Goal: Obtain resource: Download file/media

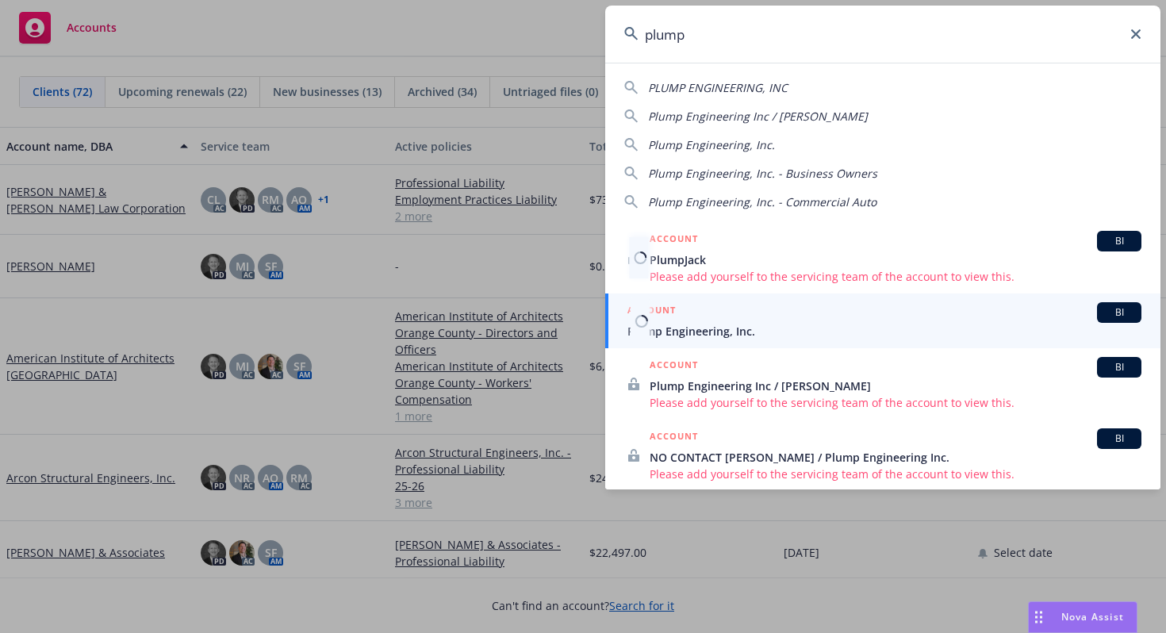
type input "plump"
click at [732, 324] on span "Plump Engineering, Inc." at bounding box center [884, 331] width 514 height 17
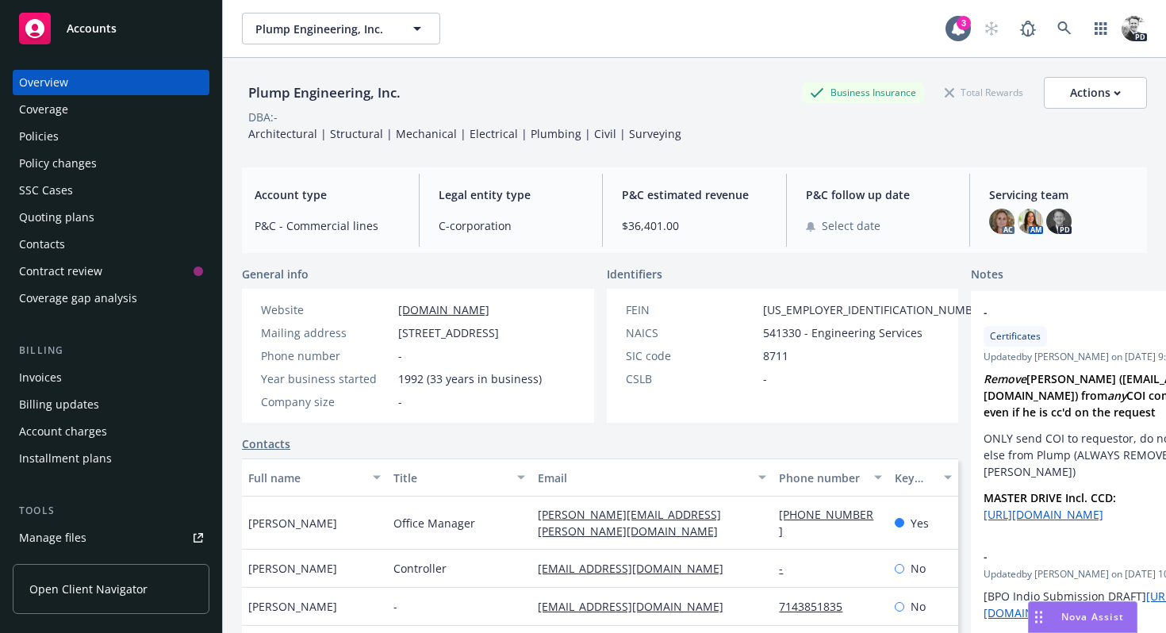
click at [61, 144] on div "Policies" at bounding box center [111, 136] width 184 height 25
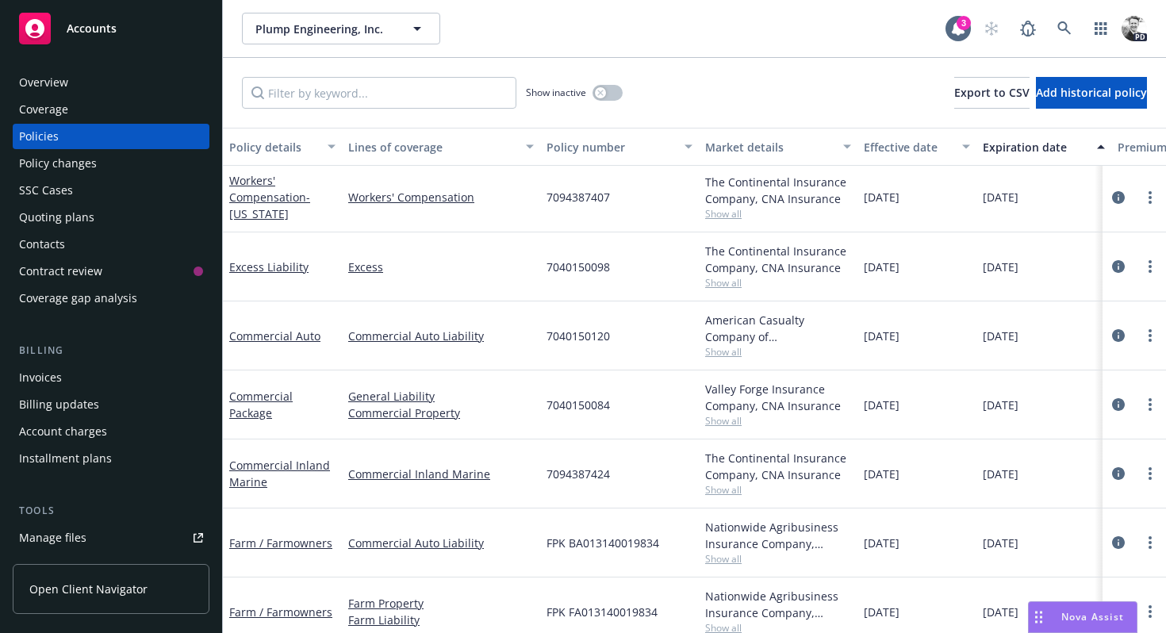
scroll to position [277, 0]
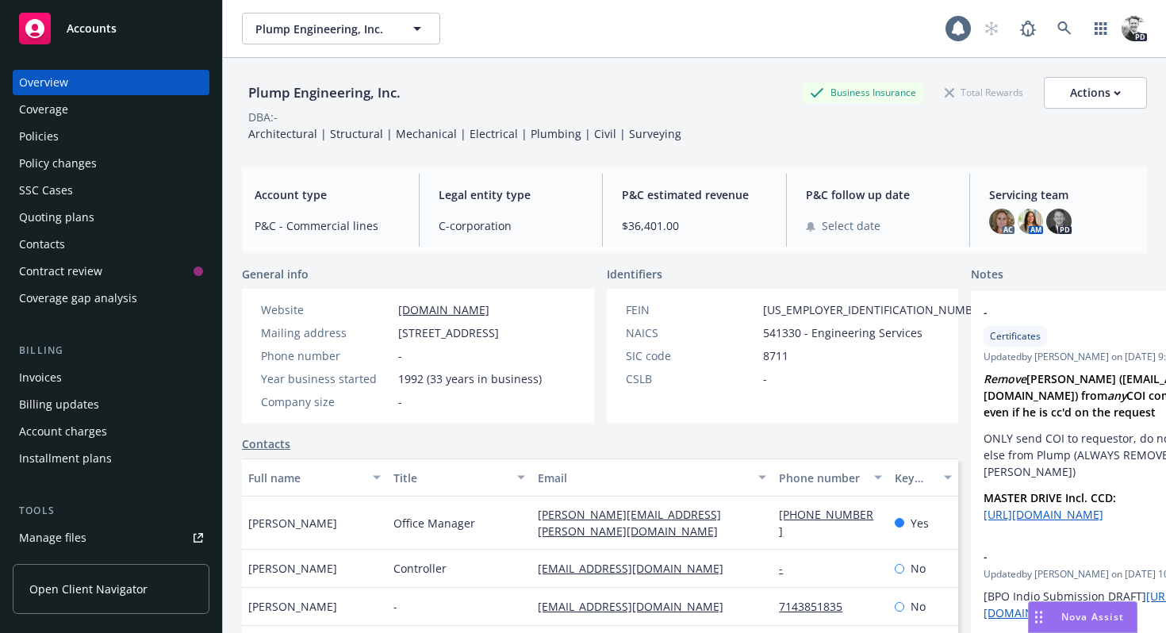
click at [59, 137] on div "Policies" at bounding box center [111, 136] width 184 height 25
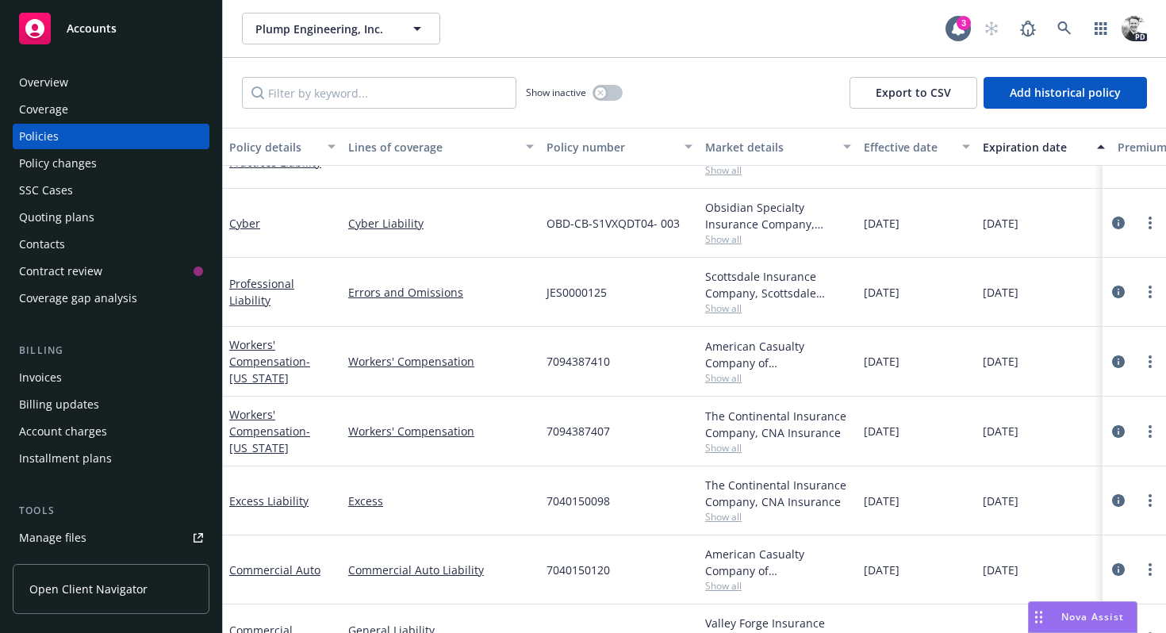
scroll to position [48, 0]
click at [294, 292] on link "Professional Liability" at bounding box center [261, 290] width 65 height 32
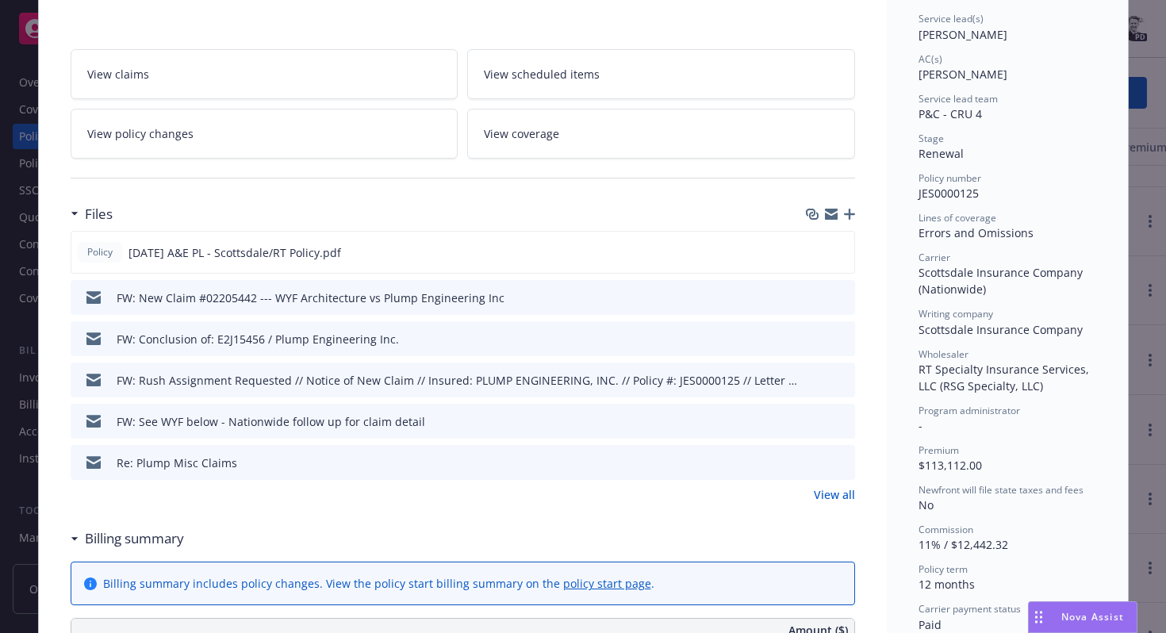
scroll to position [244, 0]
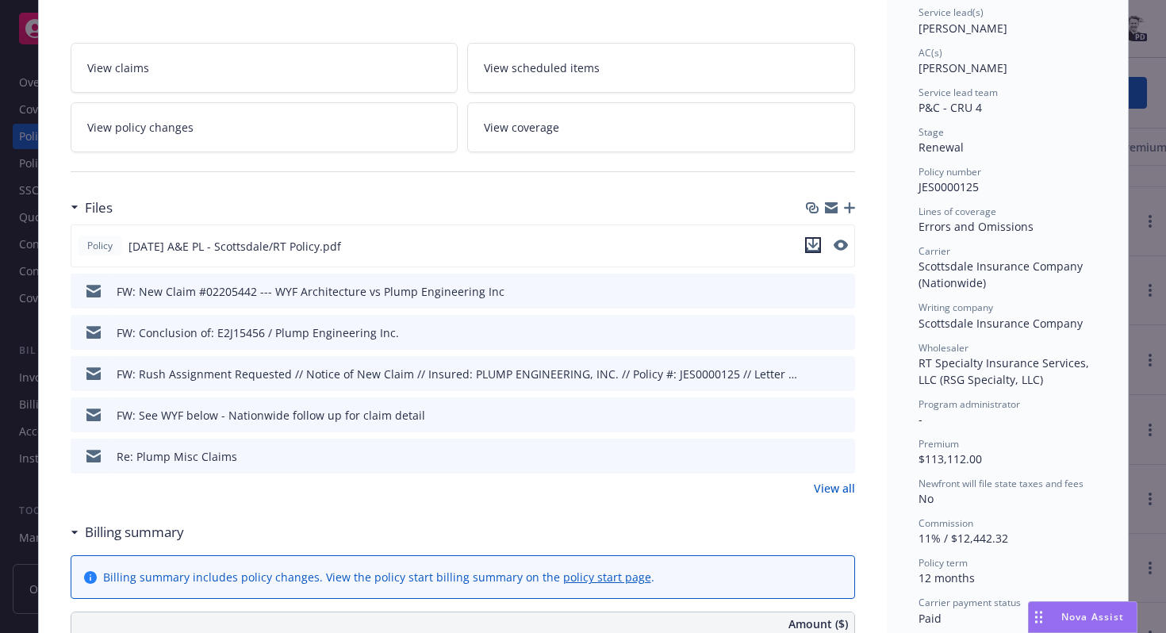
click at [814, 247] on icon "download file" at bounding box center [813, 245] width 13 height 13
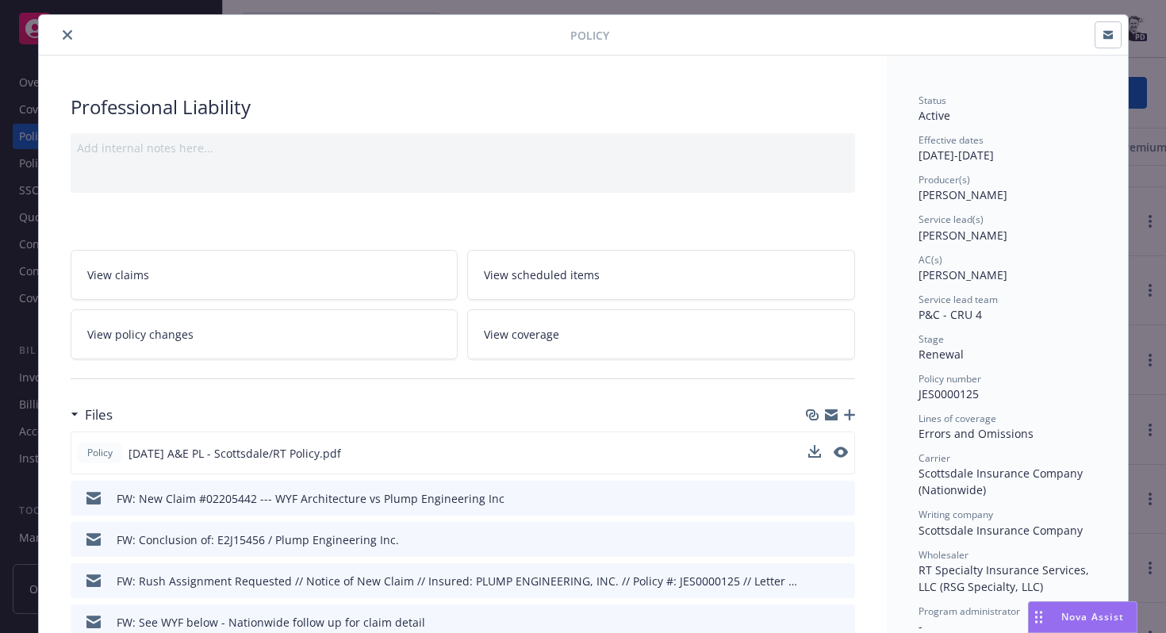
scroll to position [0, 0]
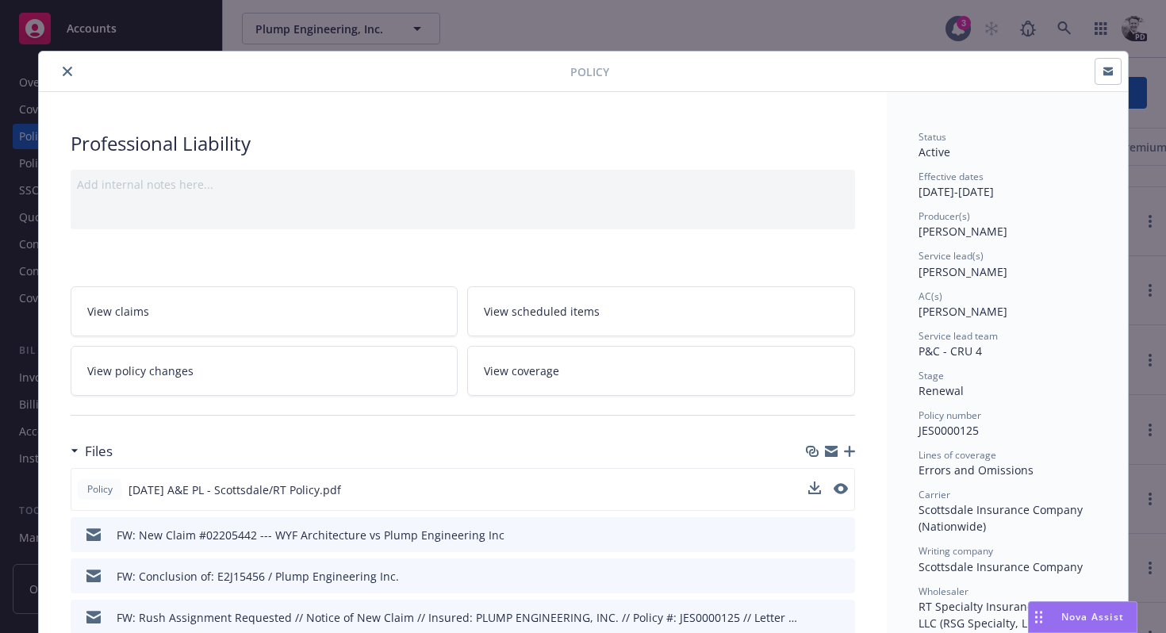
click at [70, 65] on button "close" at bounding box center [67, 71] width 19 height 19
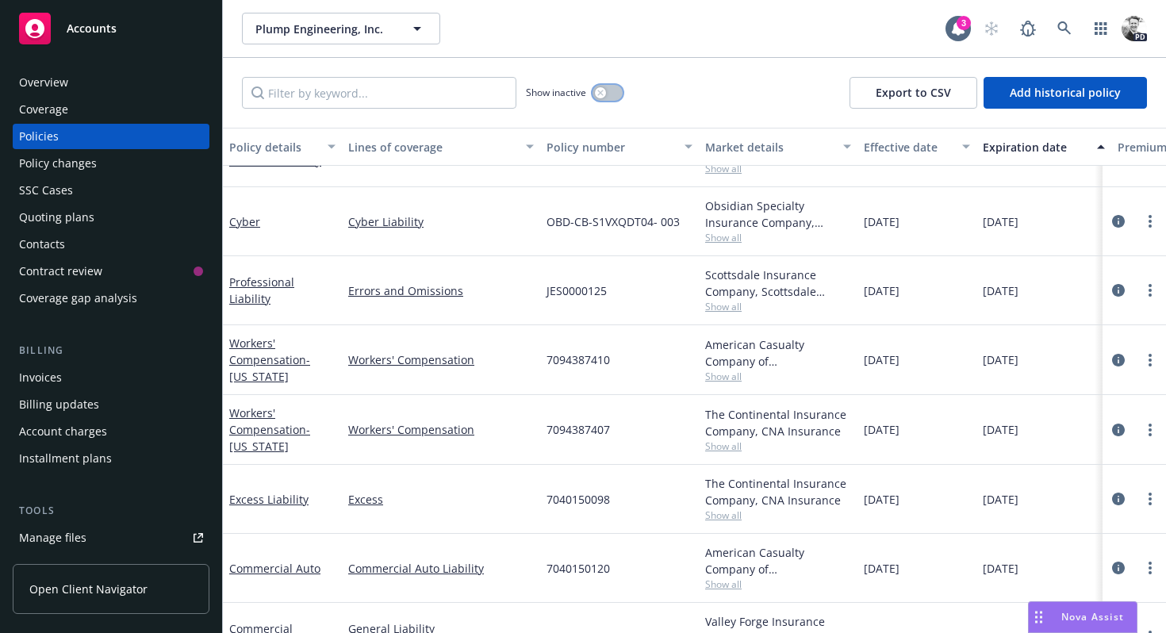
click at [603, 91] on icon "button" at bounding box center [600, 93] width 6 height 6
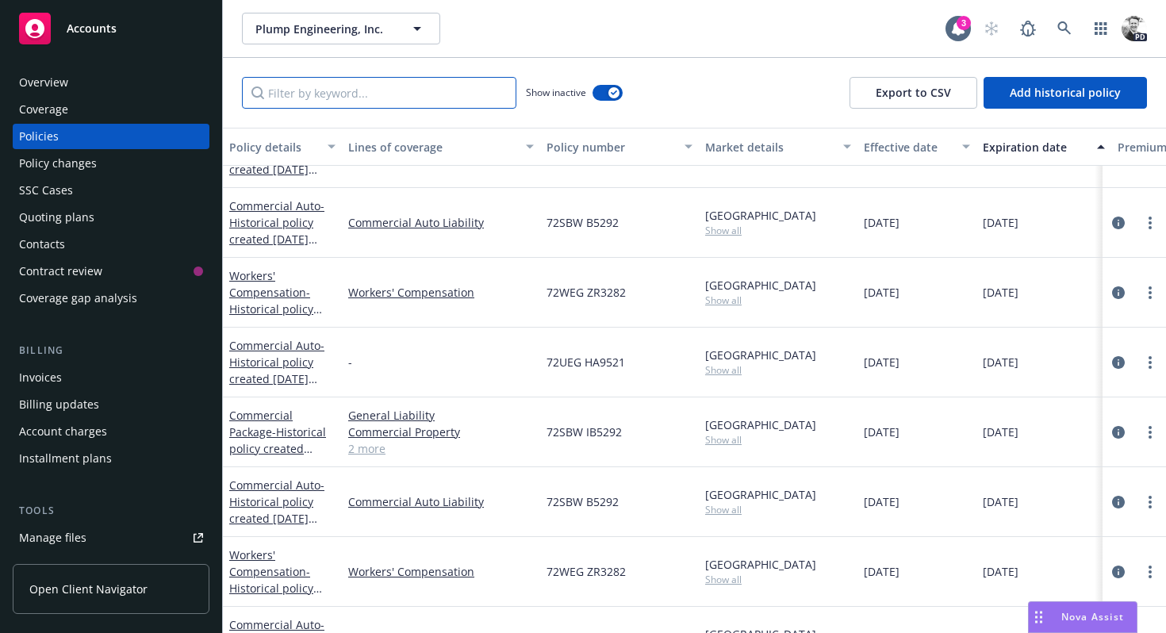
click at [385, 98] on input "Filter by keyword..." at bounding box center [379, 93] width 274 height 32
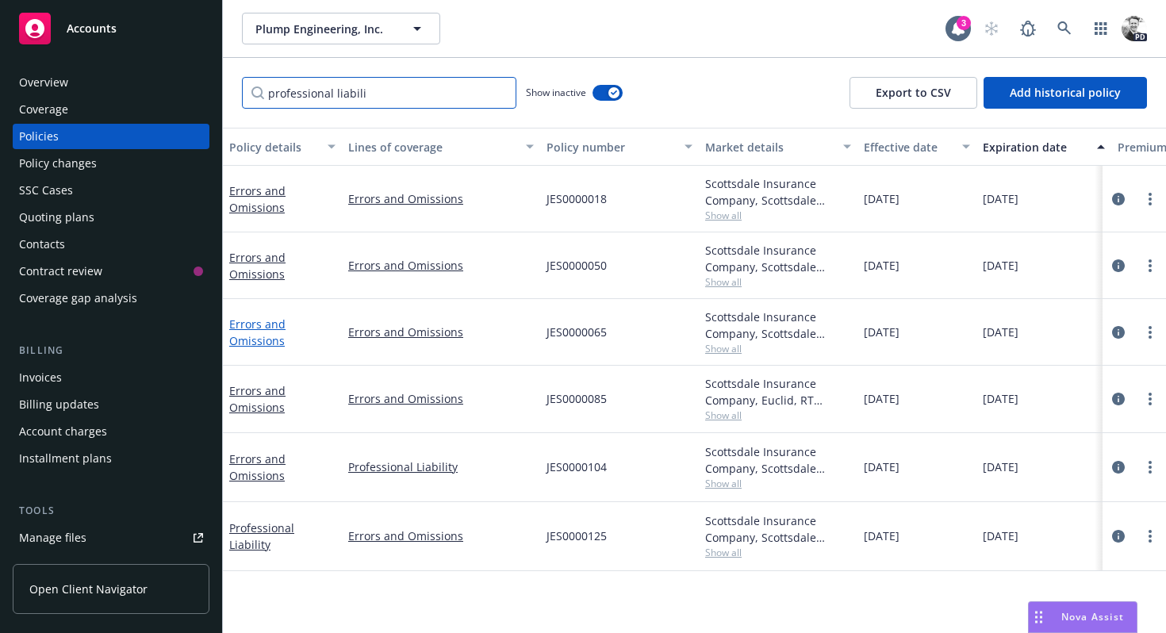
type input "professional liabili"
click at [267, 329] on link "Errors and Omissions" at bounding box center [257, 333] width 56 height 32
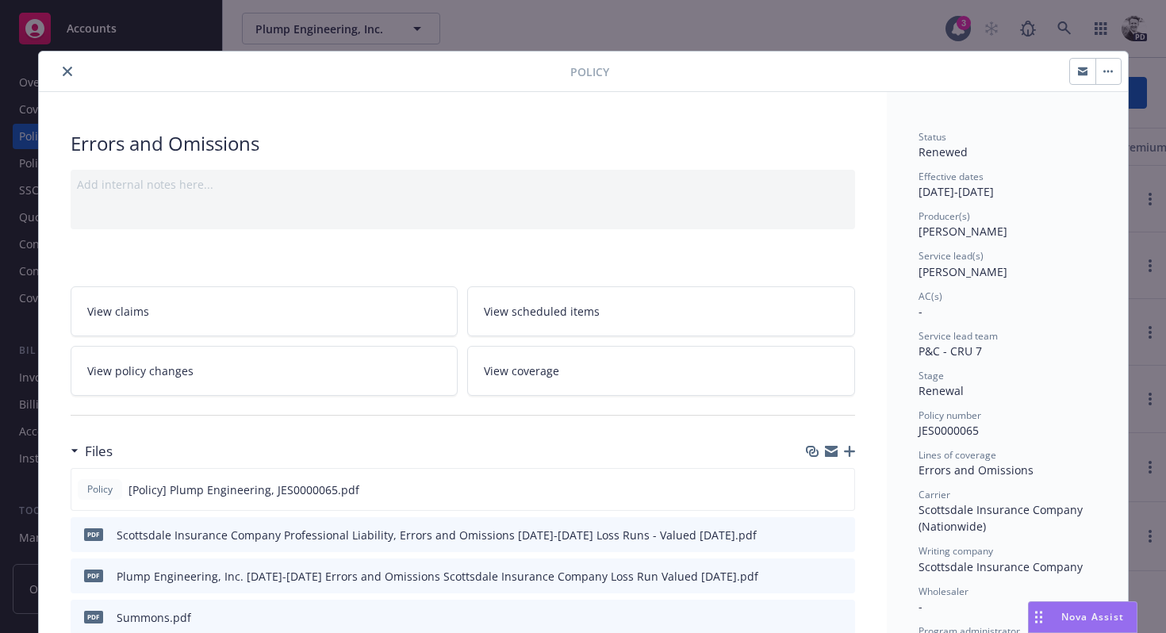
click at [64, 74] on icon "close" at bounding box center [68, 72] width 10 height 10
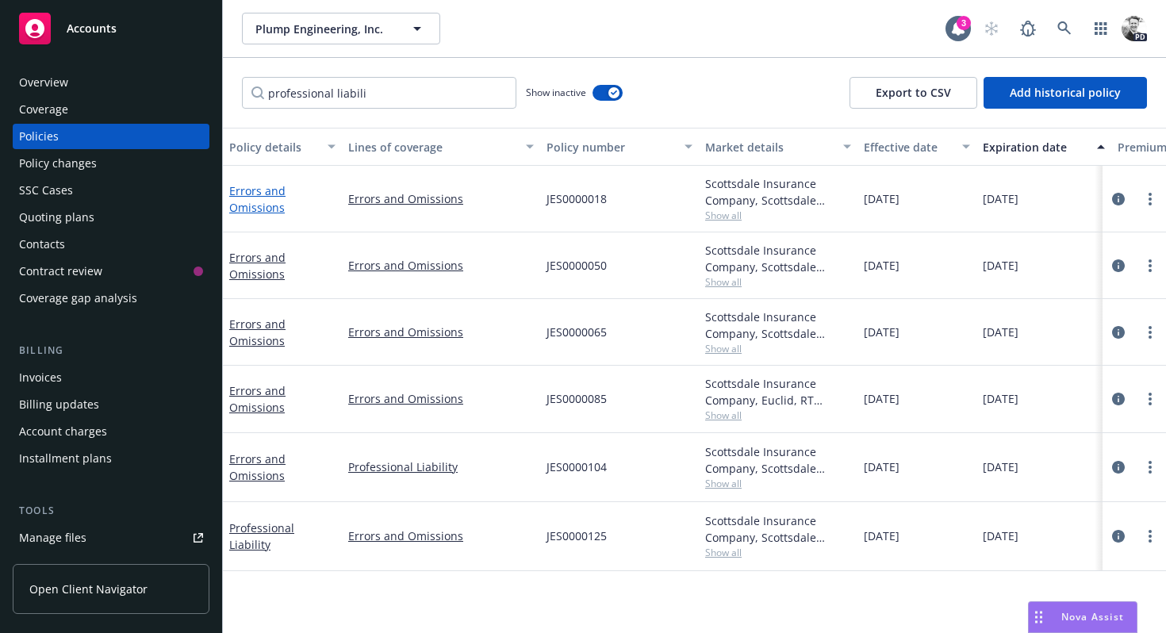
click at [263, 197] on link "Errors and Omissions" at bounding box center [257, 199] width 56 height 32
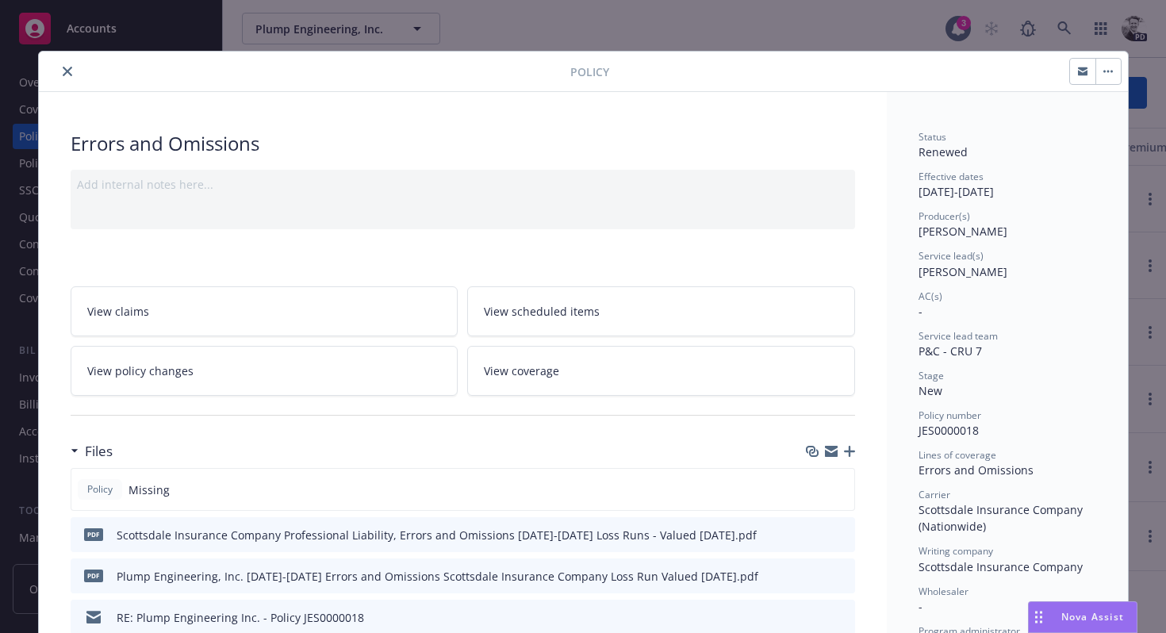
click at [73, 76] on button "close" at bounding box center [67, 71] width 19 height 19
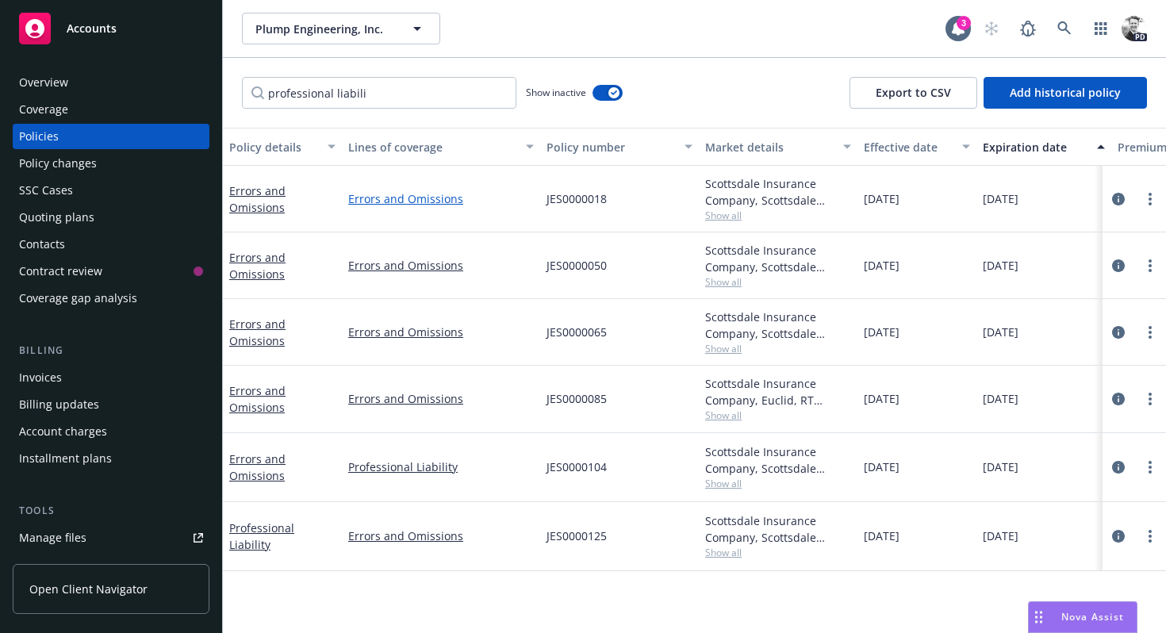
click at [354, 195] on link "Errors and Omissions" at bounding box center [441, 198] width 186 height 17
select select "DEDUCTIBLE"
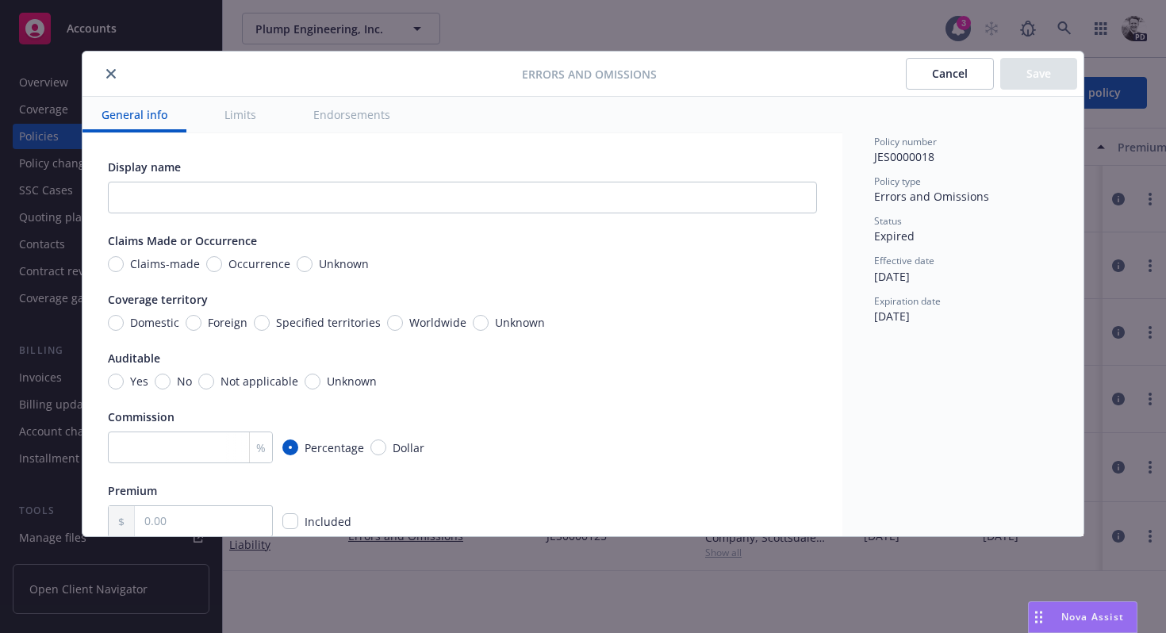
click at [96, 71] on div at bounding box center [305, 73] width 433 height 19
click at [107, 71] on icon "close" at bounding box center [111, 74] width 10 height 10
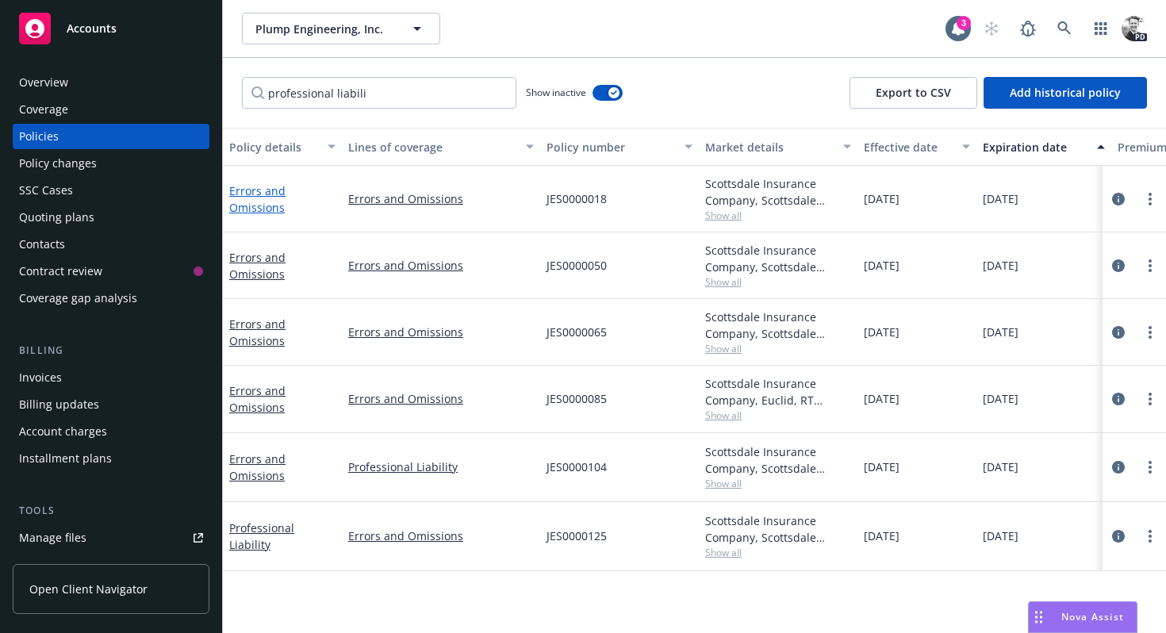
click at [282, 188] on link "Errors and Omissions" at bounding box center [257, 199] width 56 height 32
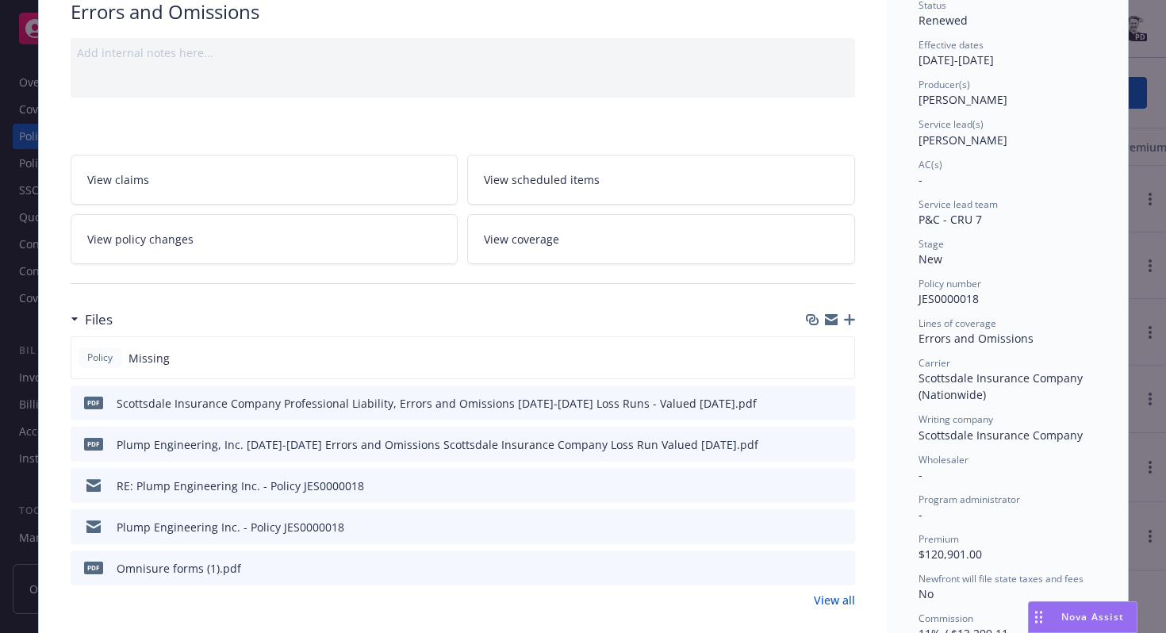
scroll to position [144, 0]
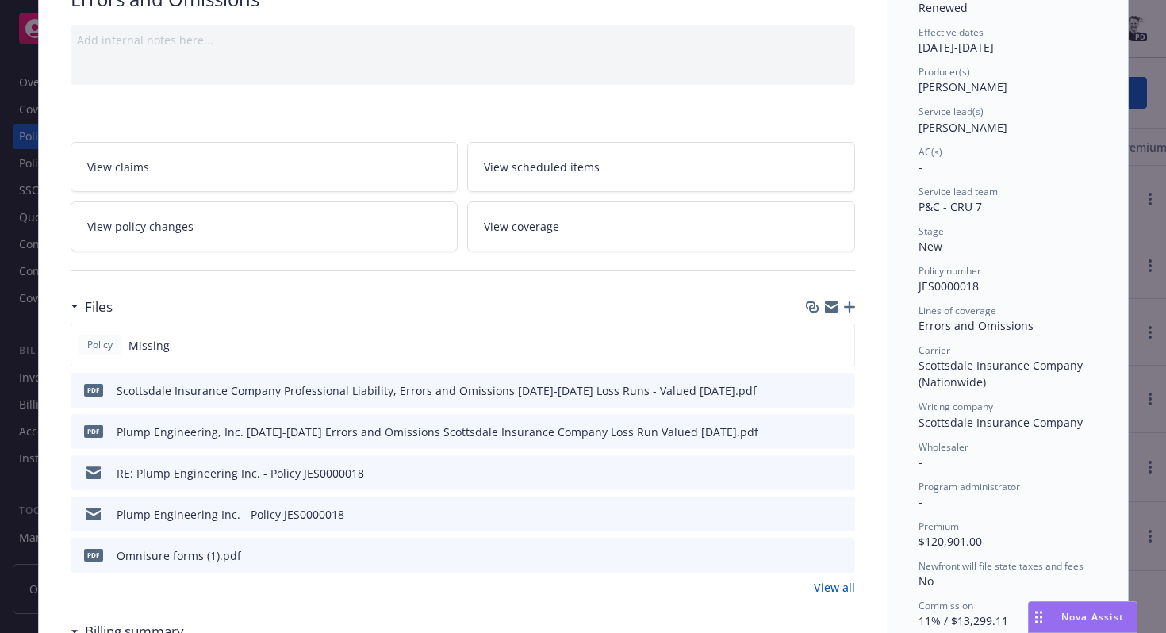
click at [842, 470] on icon "preview file" at bounding box center [840, 471] width 14 height 11
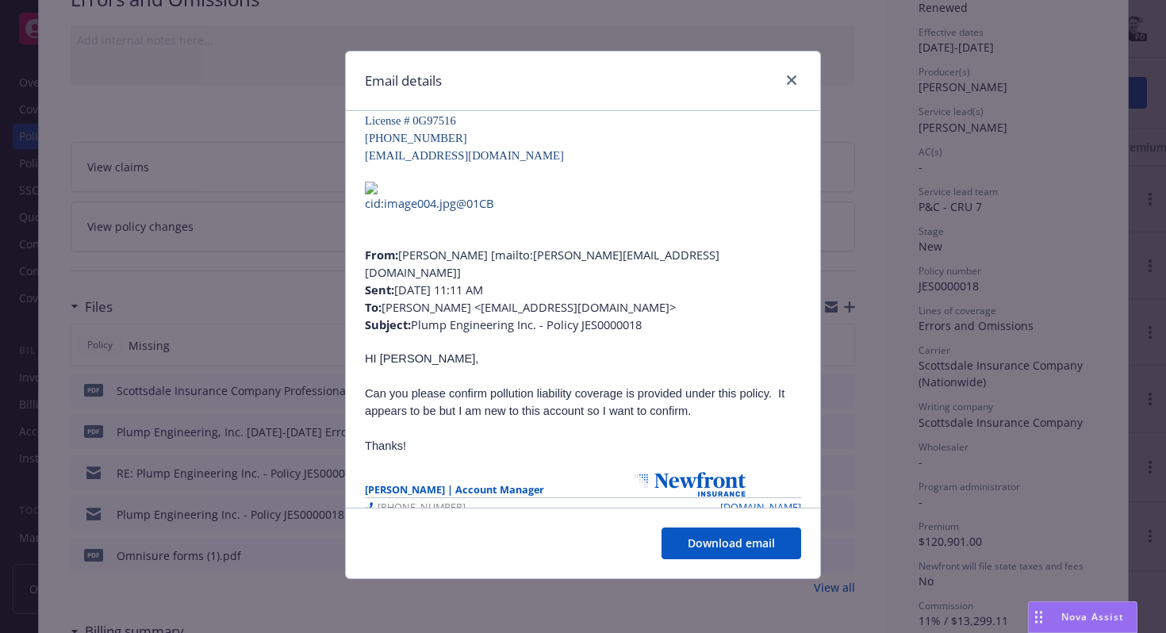
scroll to position [462, 0]
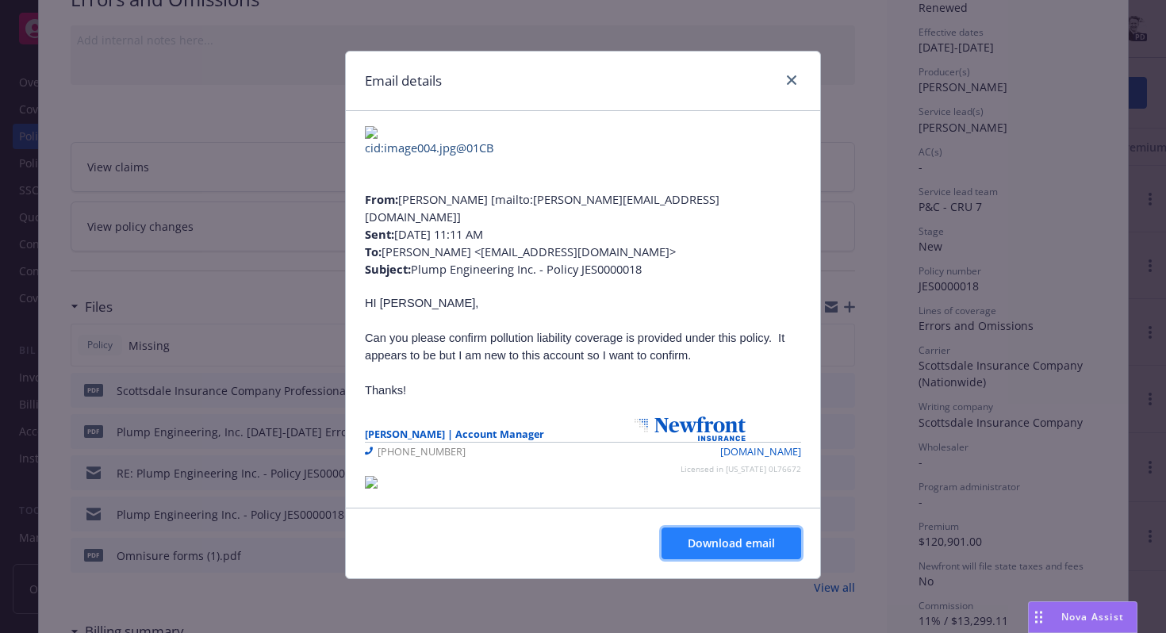
click at [715, 539] on span "Download email" at bounding box center [731, 542] width 87 height 15
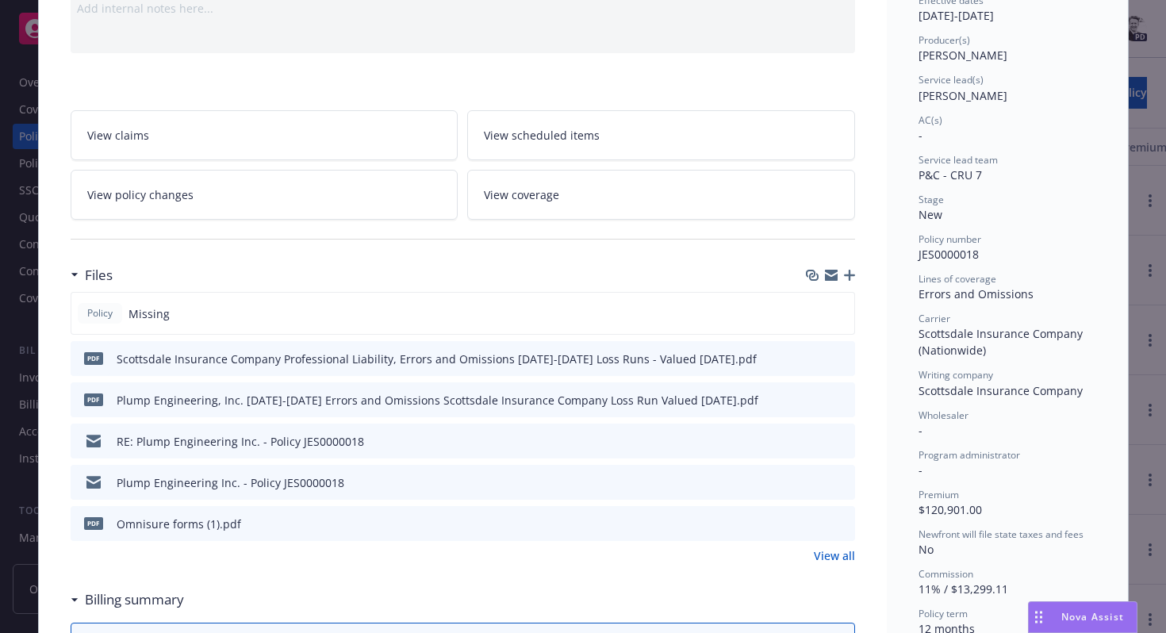
scroll to position [179, 0]
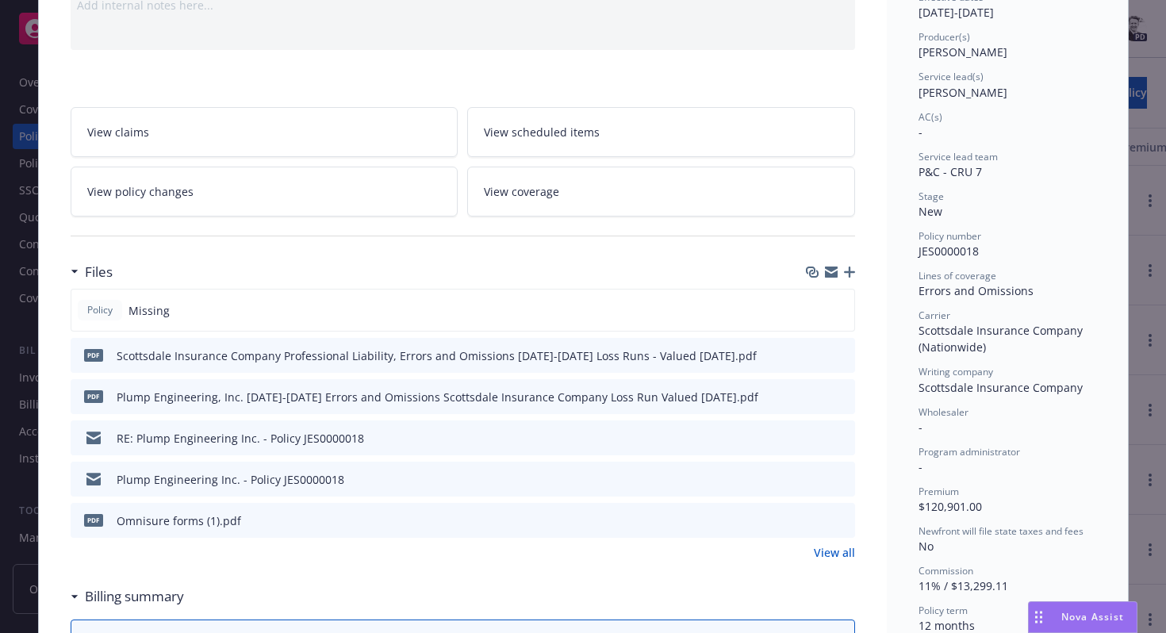
click at [843, 435] on icon "preview file" at bounding box center [840, 437] width 14 height 11
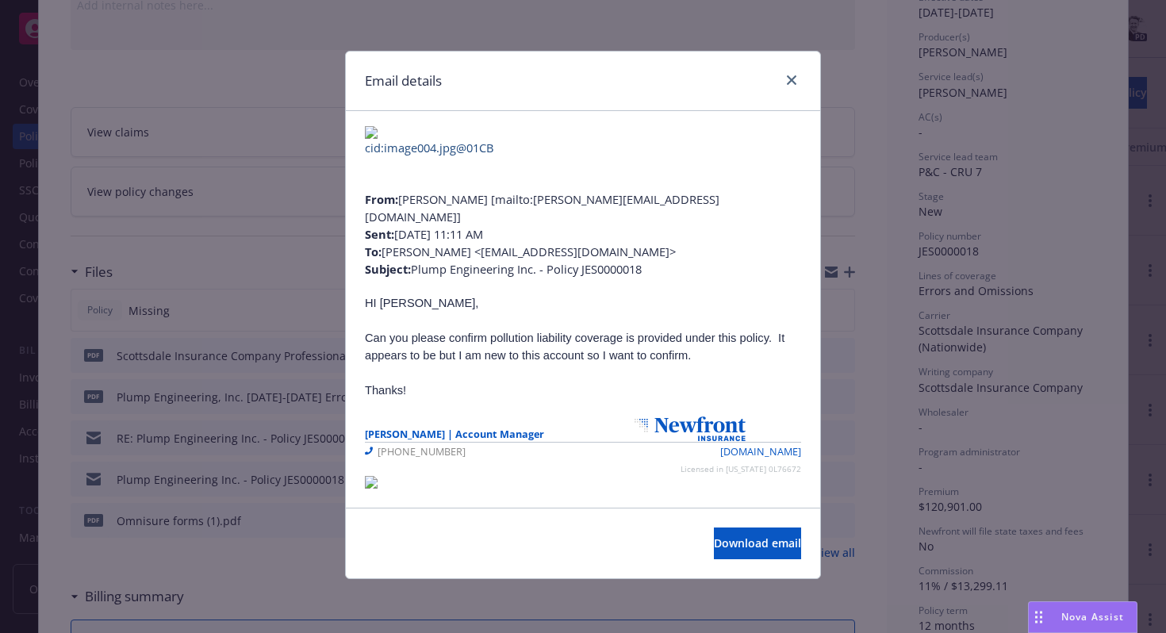
scroll to position [0, 0]
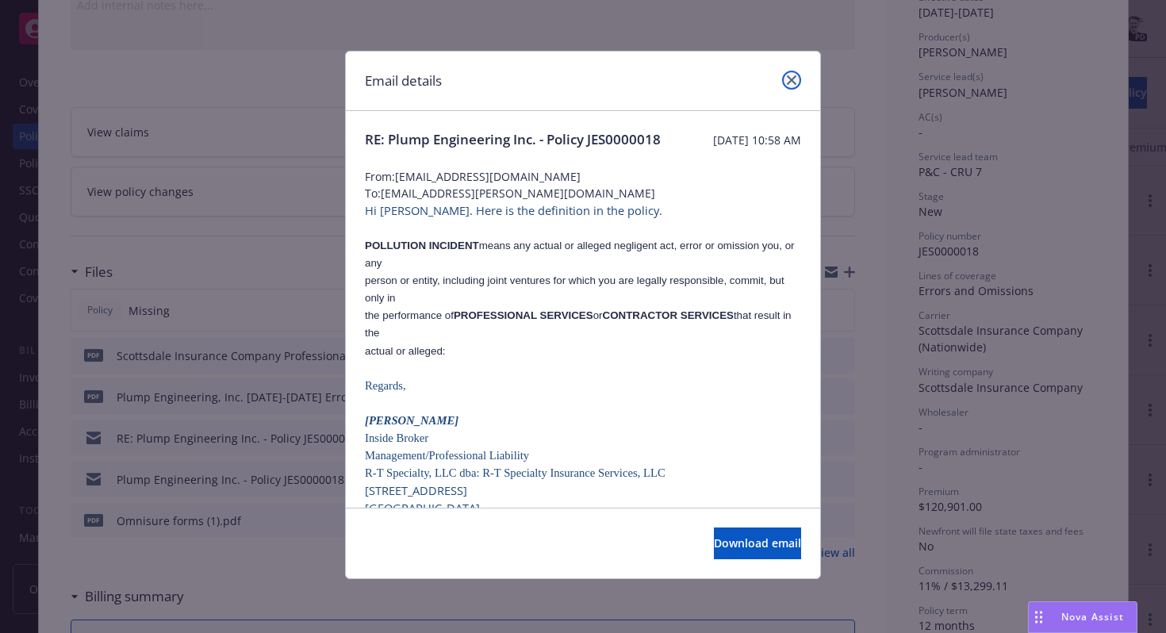
click at [793, 81] on icon "close" at bounding box center [792, 80] width 10 height 10
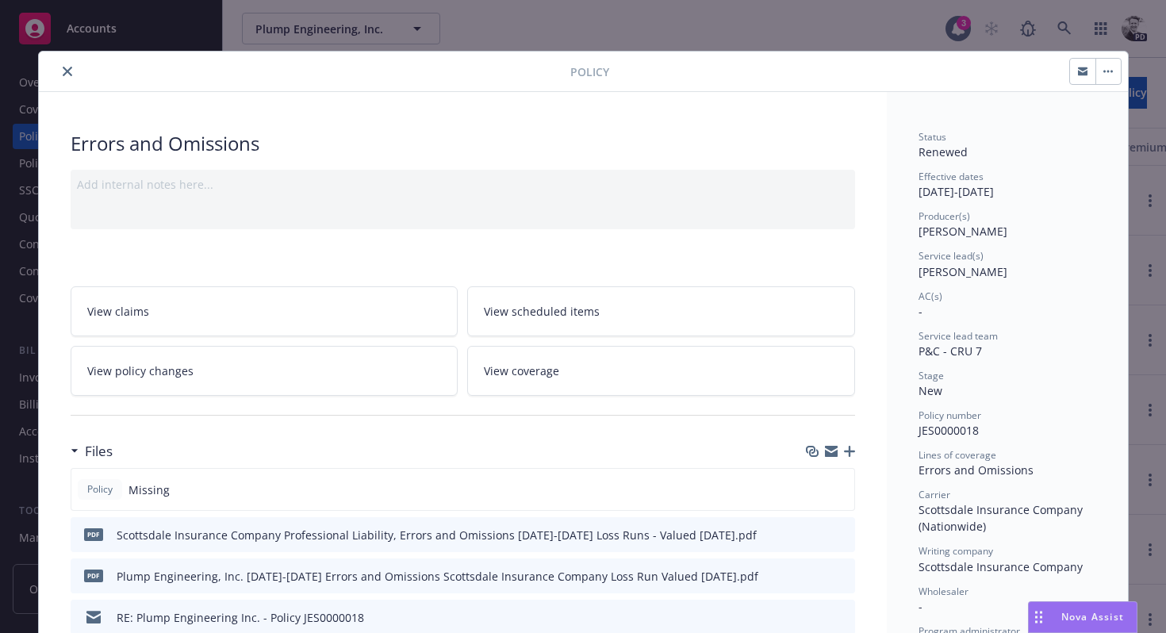
scroll to position [1390, 0]
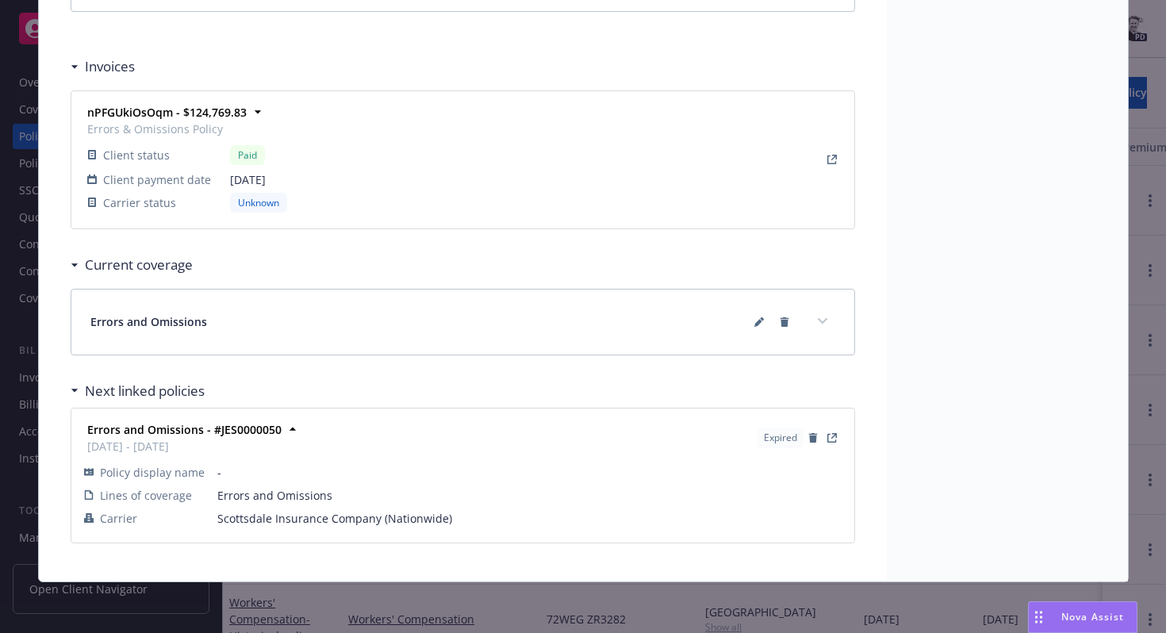
click at [33, 159] on div "Policy Errors and Omissions Add internal notes here... View claims View schedul…" at bounding box center [583, 316] width 1166 height 633
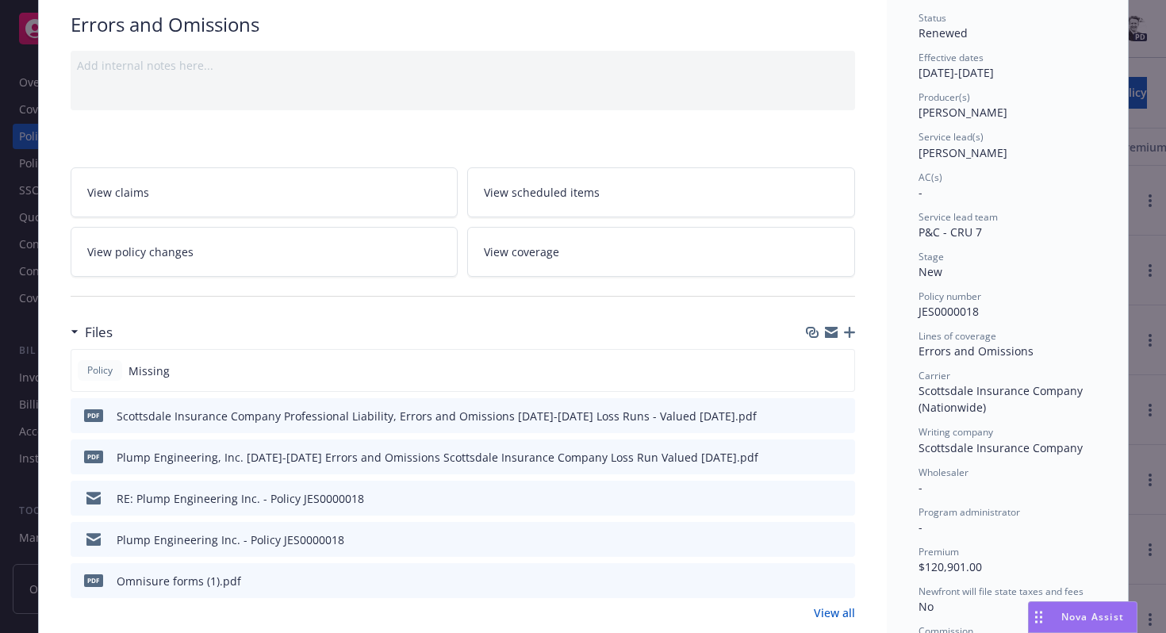
scroll to position [0, 0]
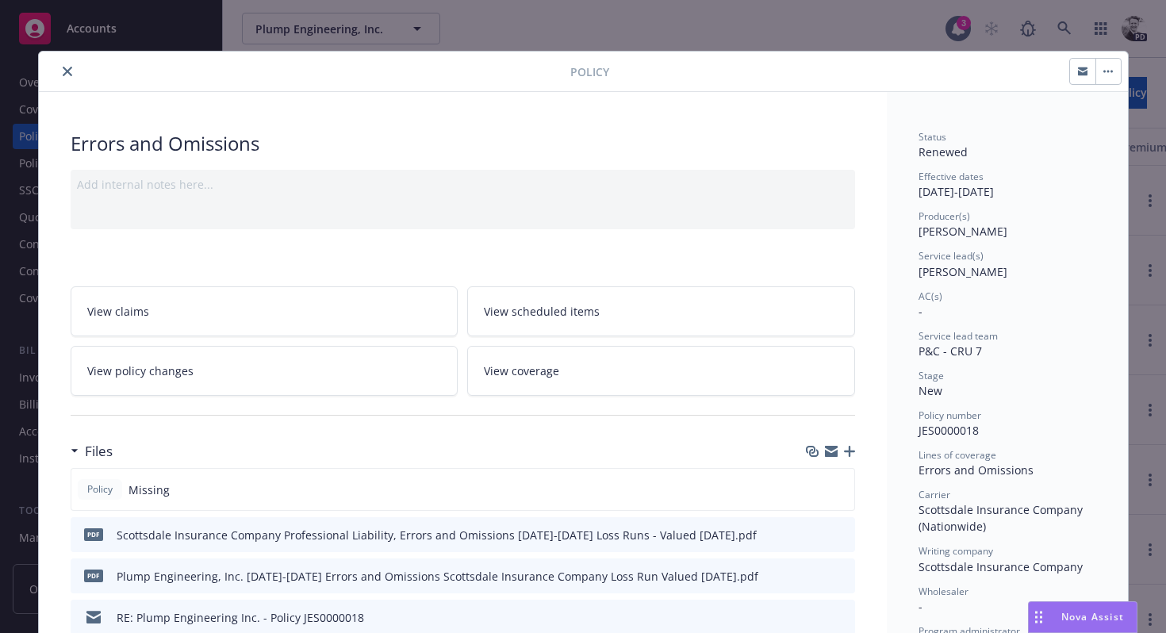
click at [63, 76] on button "close" at bounding box center [67, 71] width 19 height 19
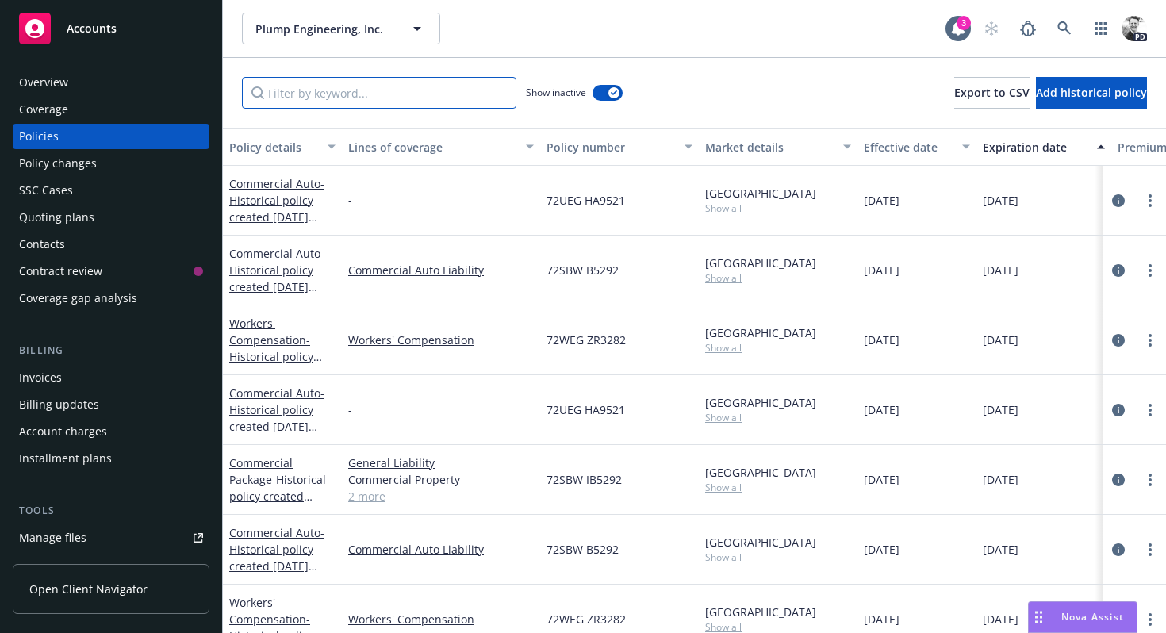
click at [385, 86] on input "Filter by keyword..." at bounding box center [379, 93] width 274 height 32
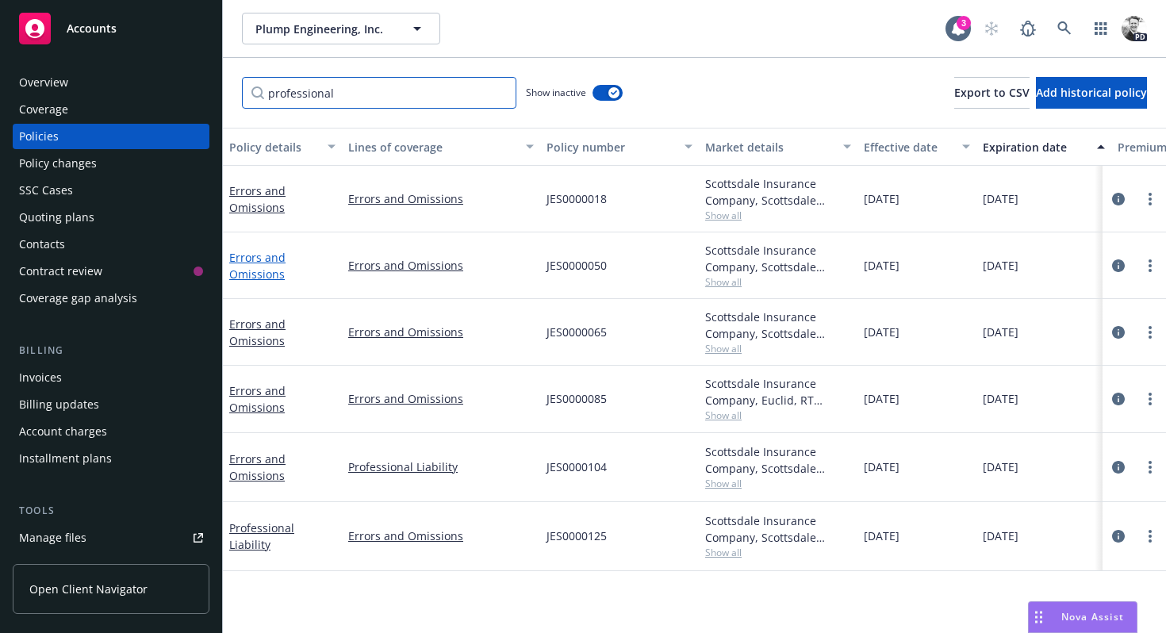
type input "professional"
click at [261, 269] on link "Errors and Omissions" at bounding box center [257, 266] width 56 height 32
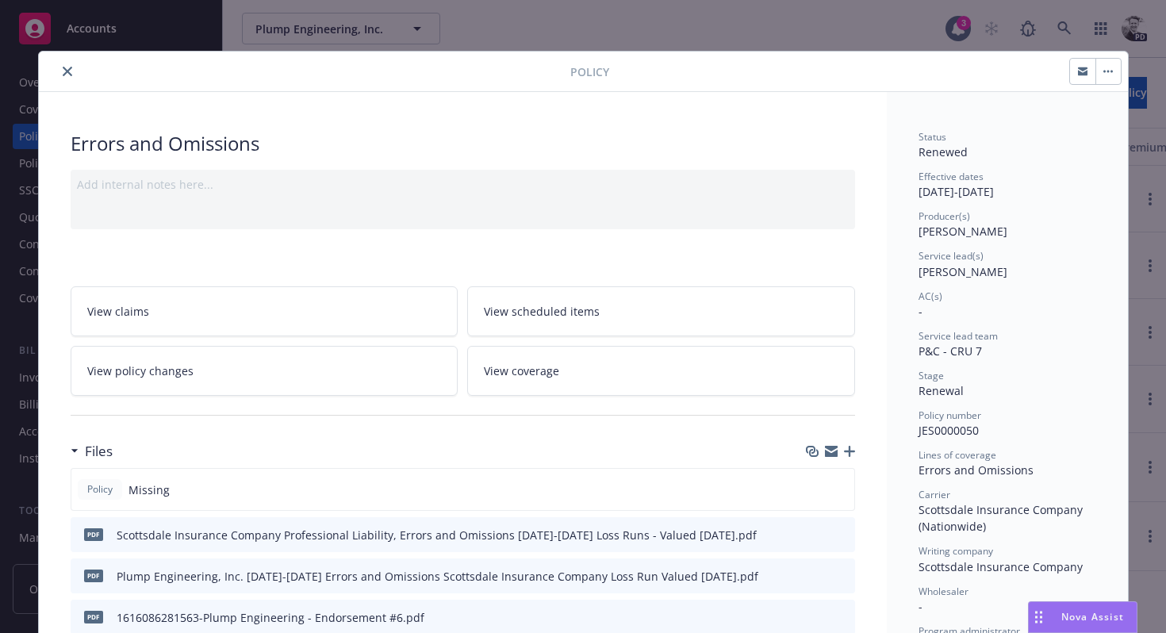
click at [63, 67] on icon "close" at bounding box center [68, 72] width 10 height 10
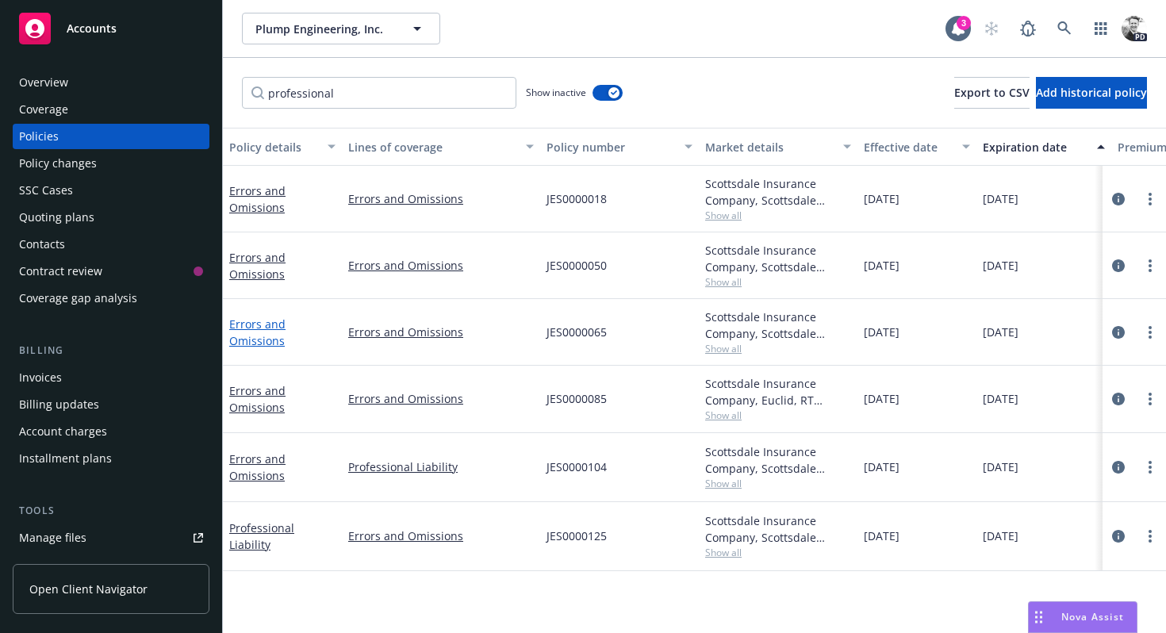
click at [251, 334] on link "Errors and Omissions" at bounding box center [257, 333] width 56 height 32
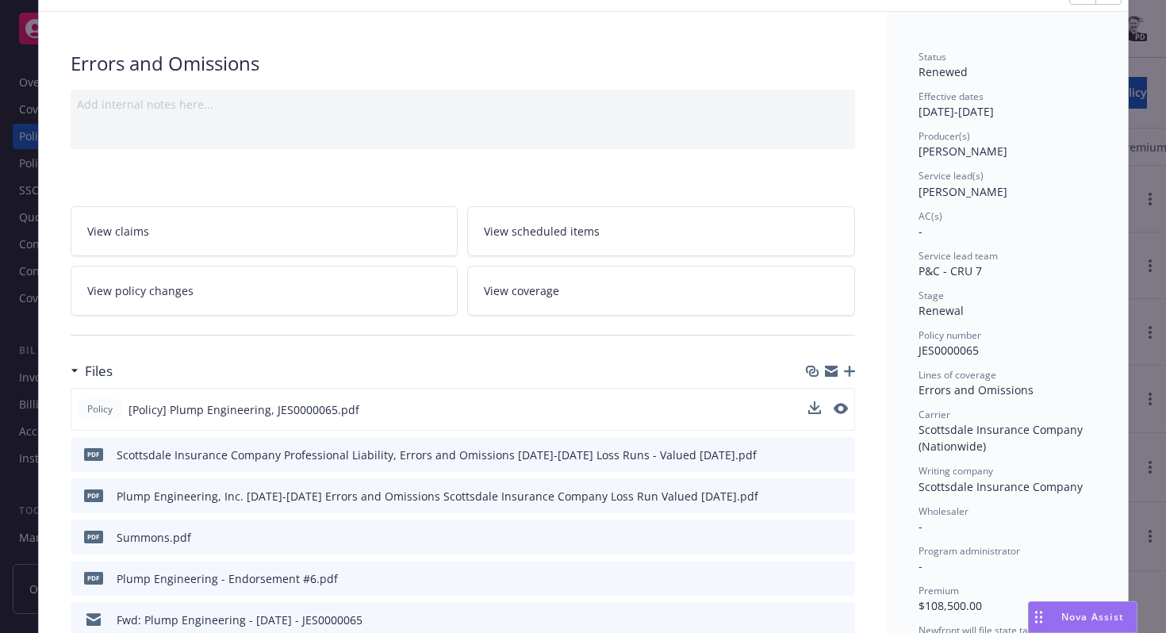
scroll to position [86, 0]
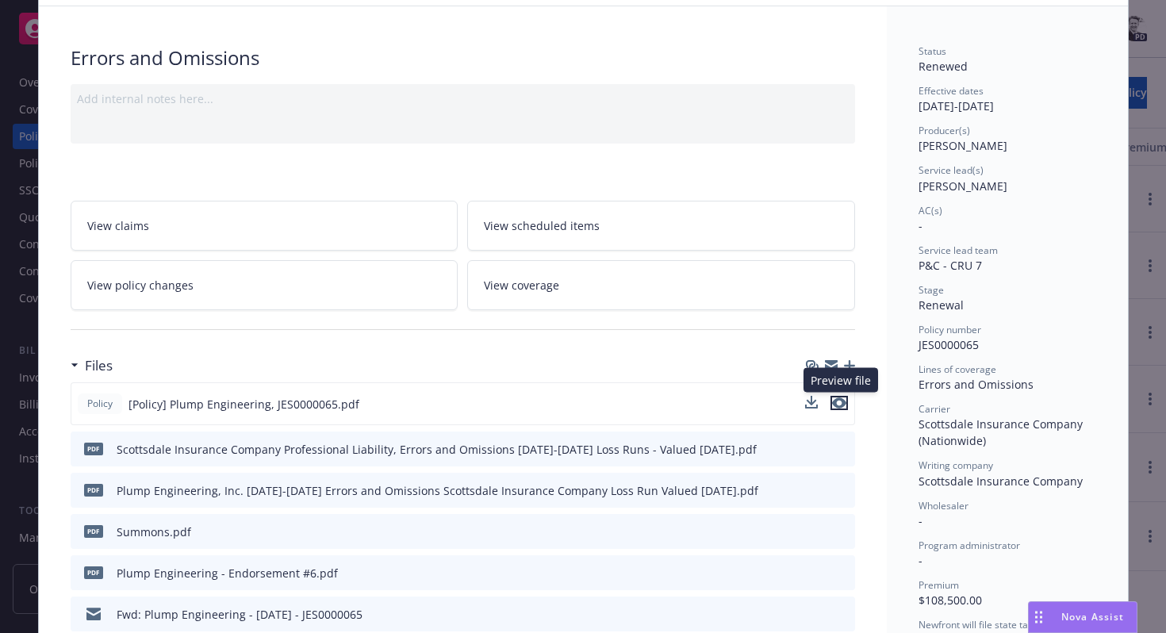
click at [842, 405] on icon "preview file" at bounding box center [839, 402] width 14 height 11
